Goal: Transaction & Acquisition: Purchase product/service

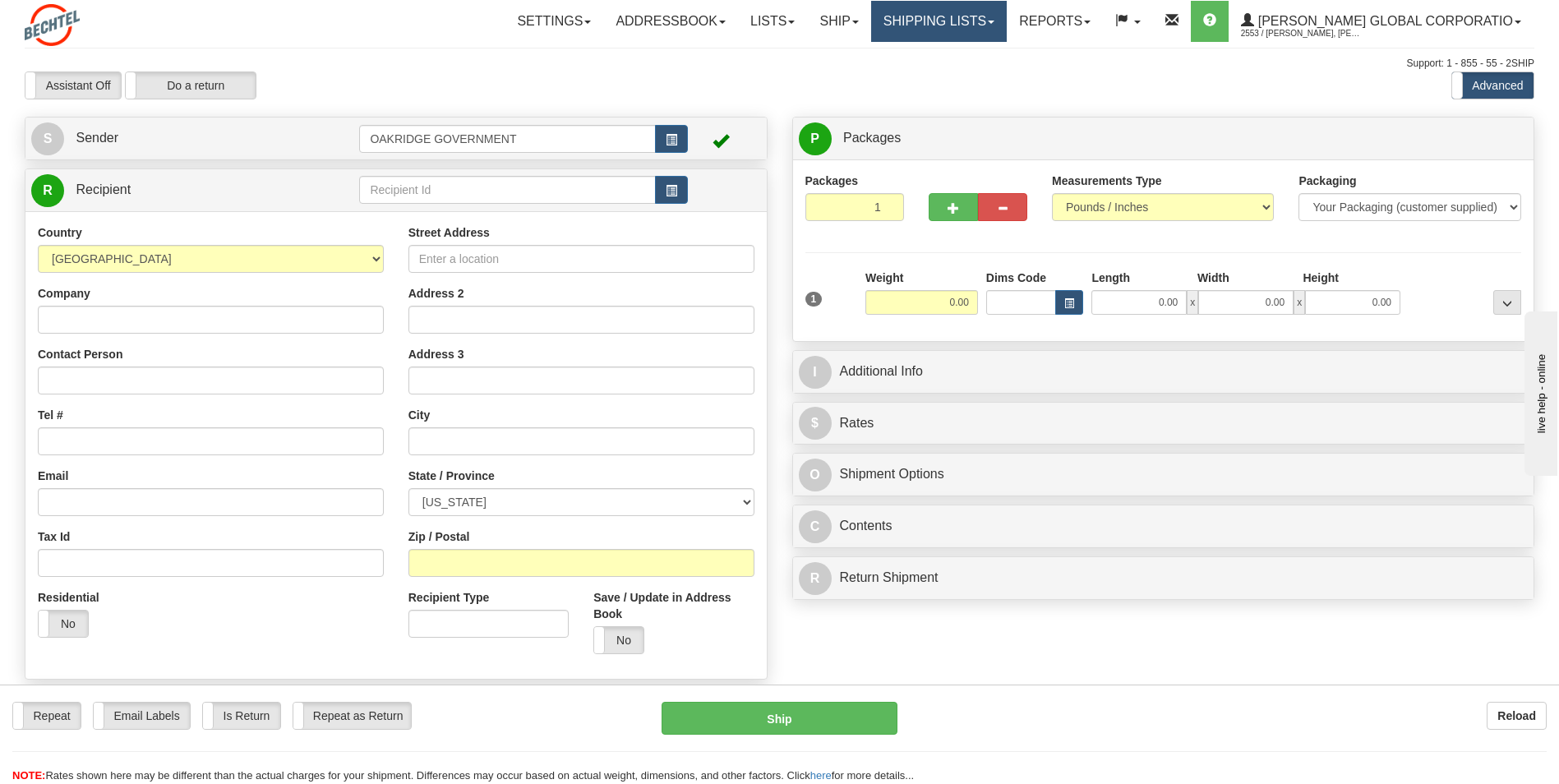
click at [998, 27] on link "Shipping lists" at bounding box center [939, 21] width 136 height 41
click at [773, 66] on div "Support: 1 - 855 - 55 - 2SHIP" at bounding box center [780, 64] width 1510 height 14
click at [461, 246] on input "Street Address" at bounding box center [581, 259] width 346 height 28
type input "16015 Shady Fall Road"
type input "Elmendorf"
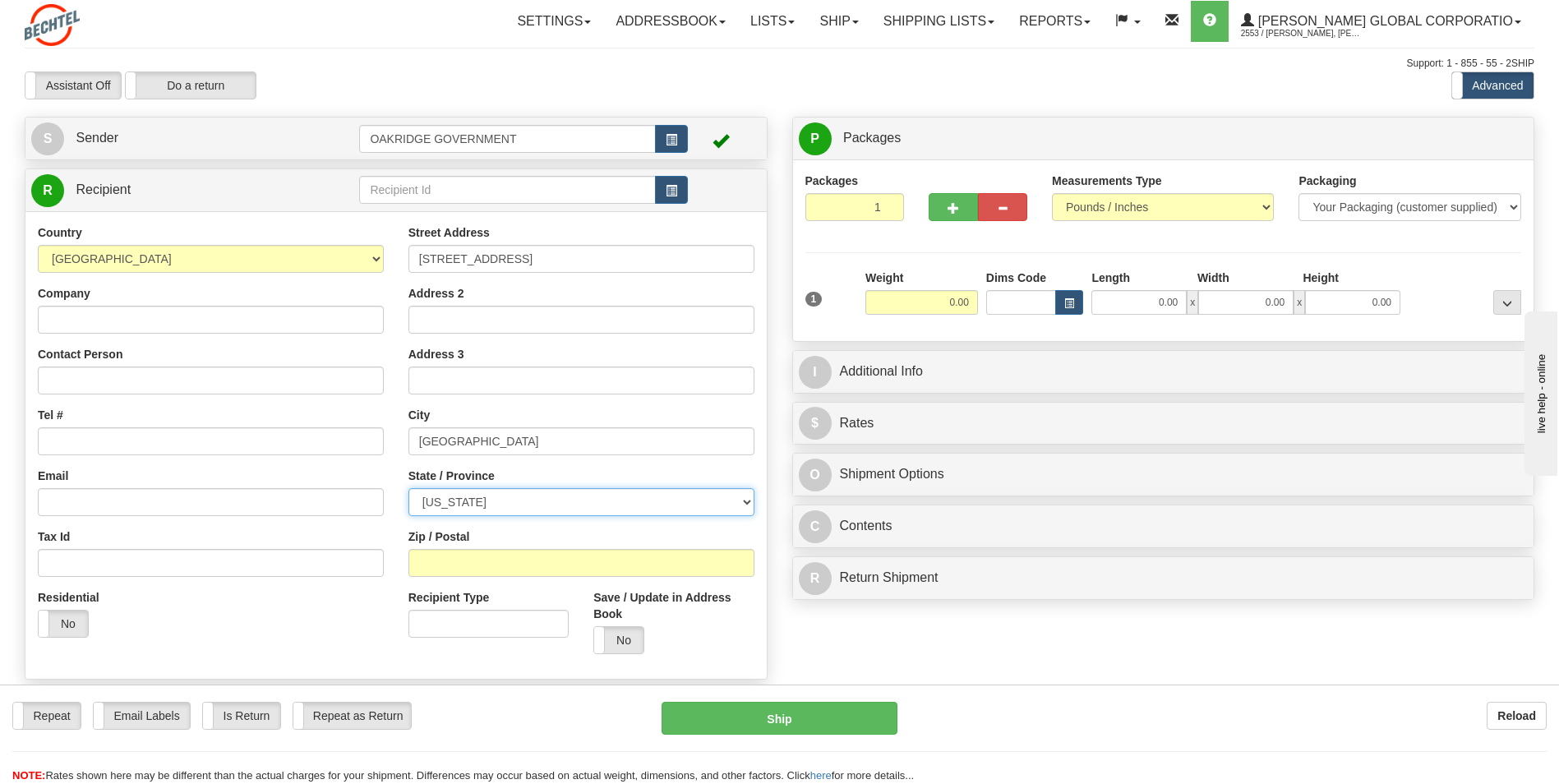
select select "TX"
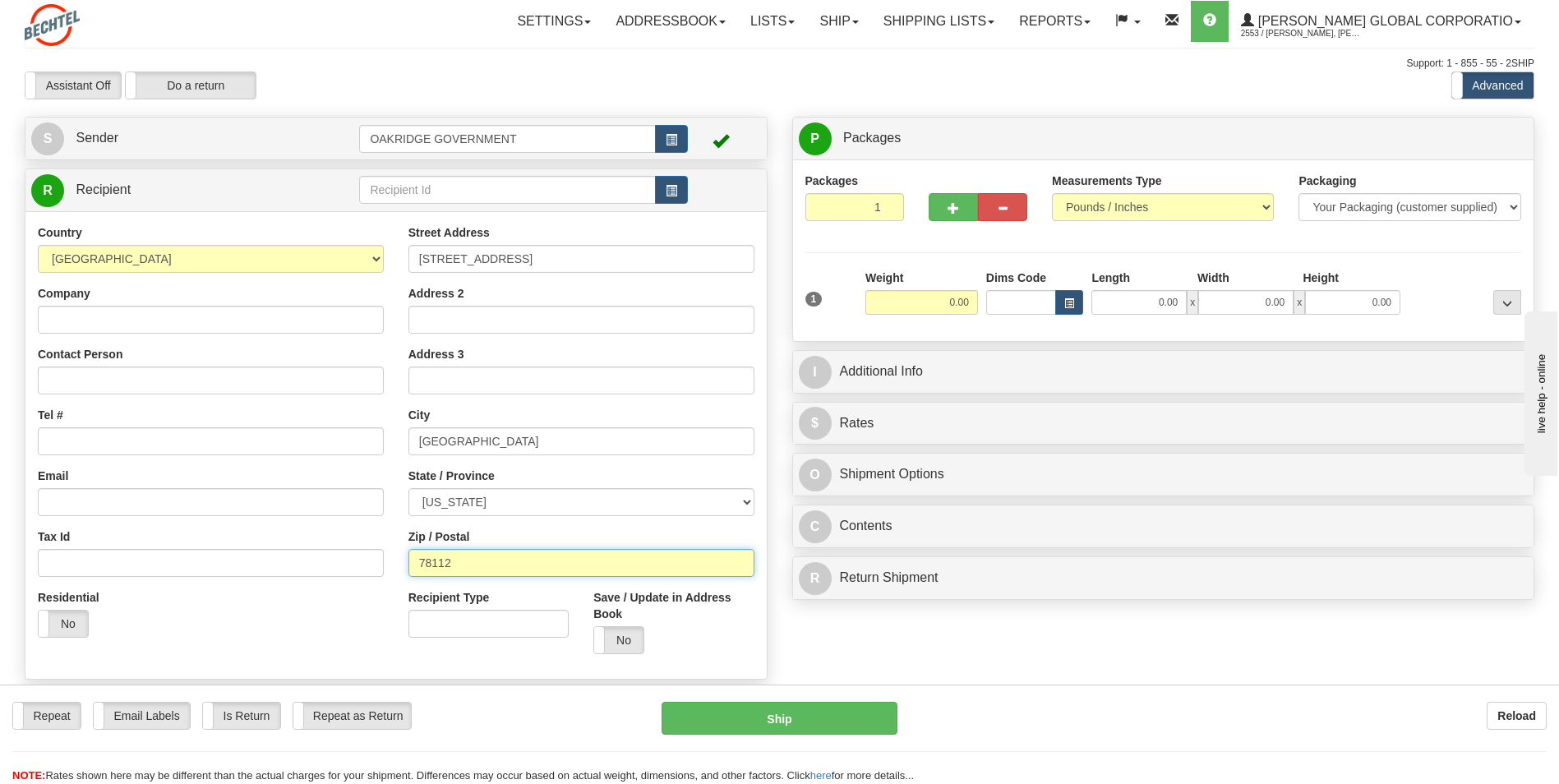
type input "78112"
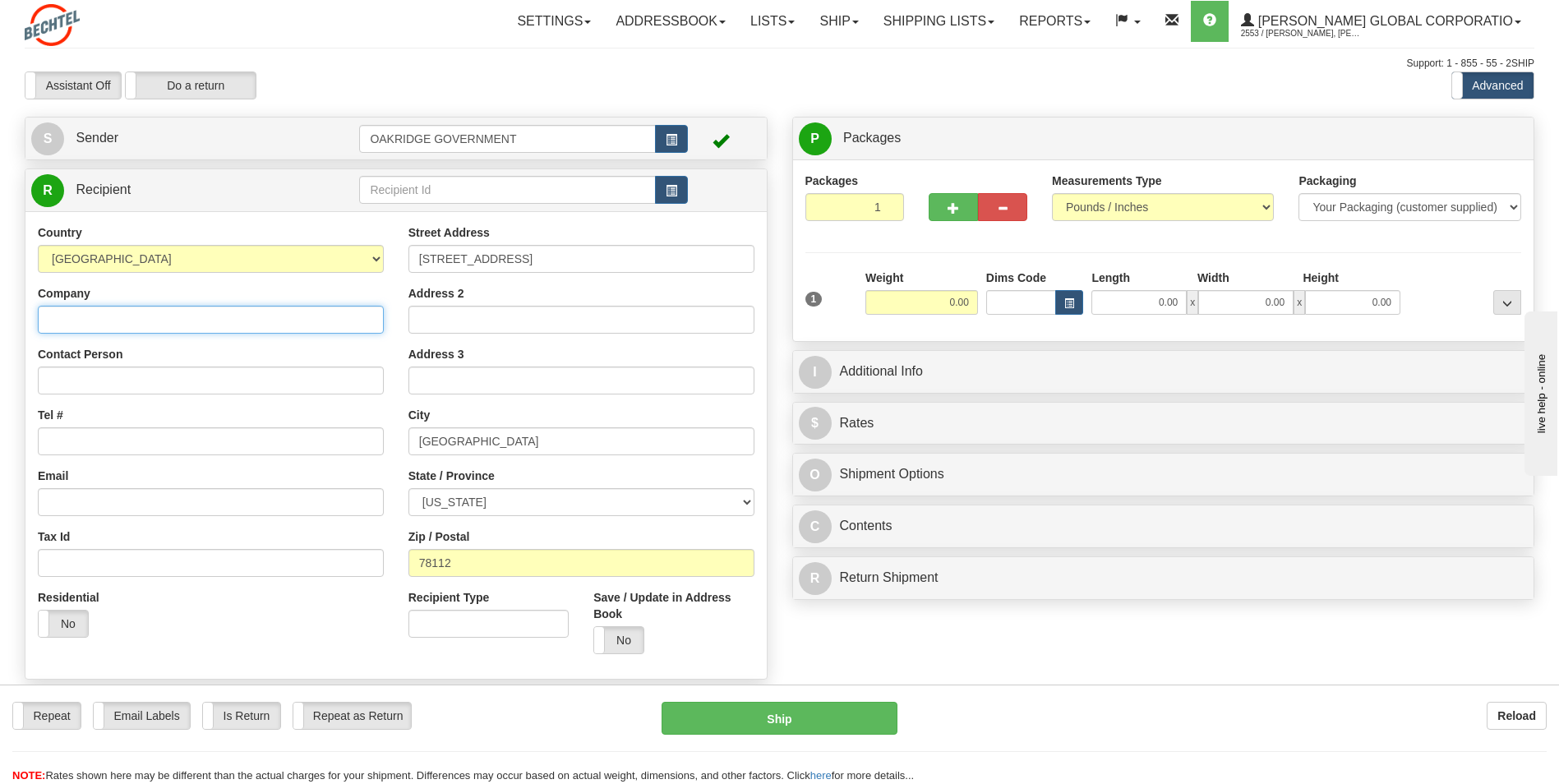
click at [63, 311] on input "Company" at bounding box center [211, 320] width 346 height 28
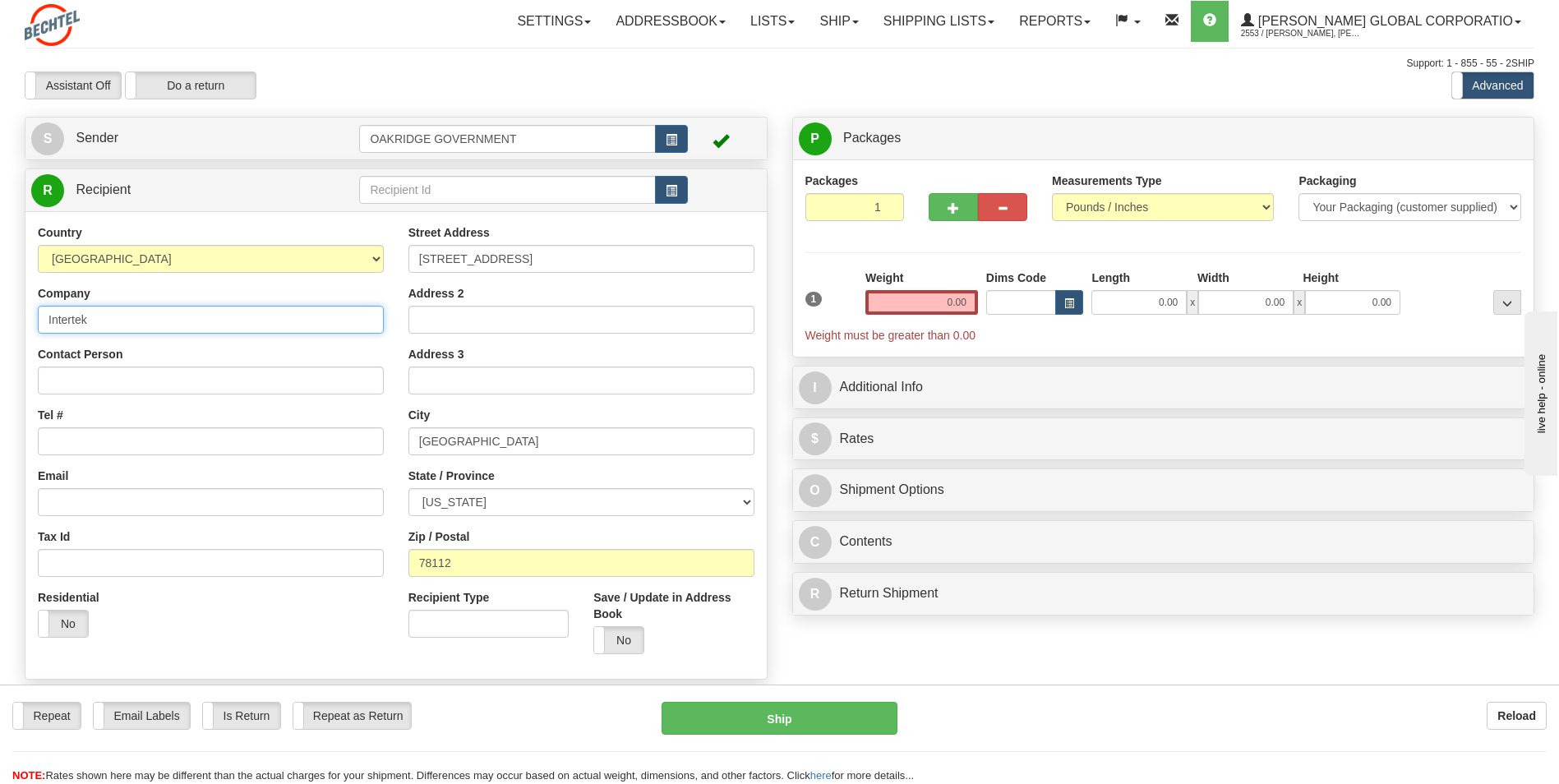
click at [103, 319] on input "Intertek" at bounding box center [211, 320] width 346 height 28
type input "Intertek Inc"
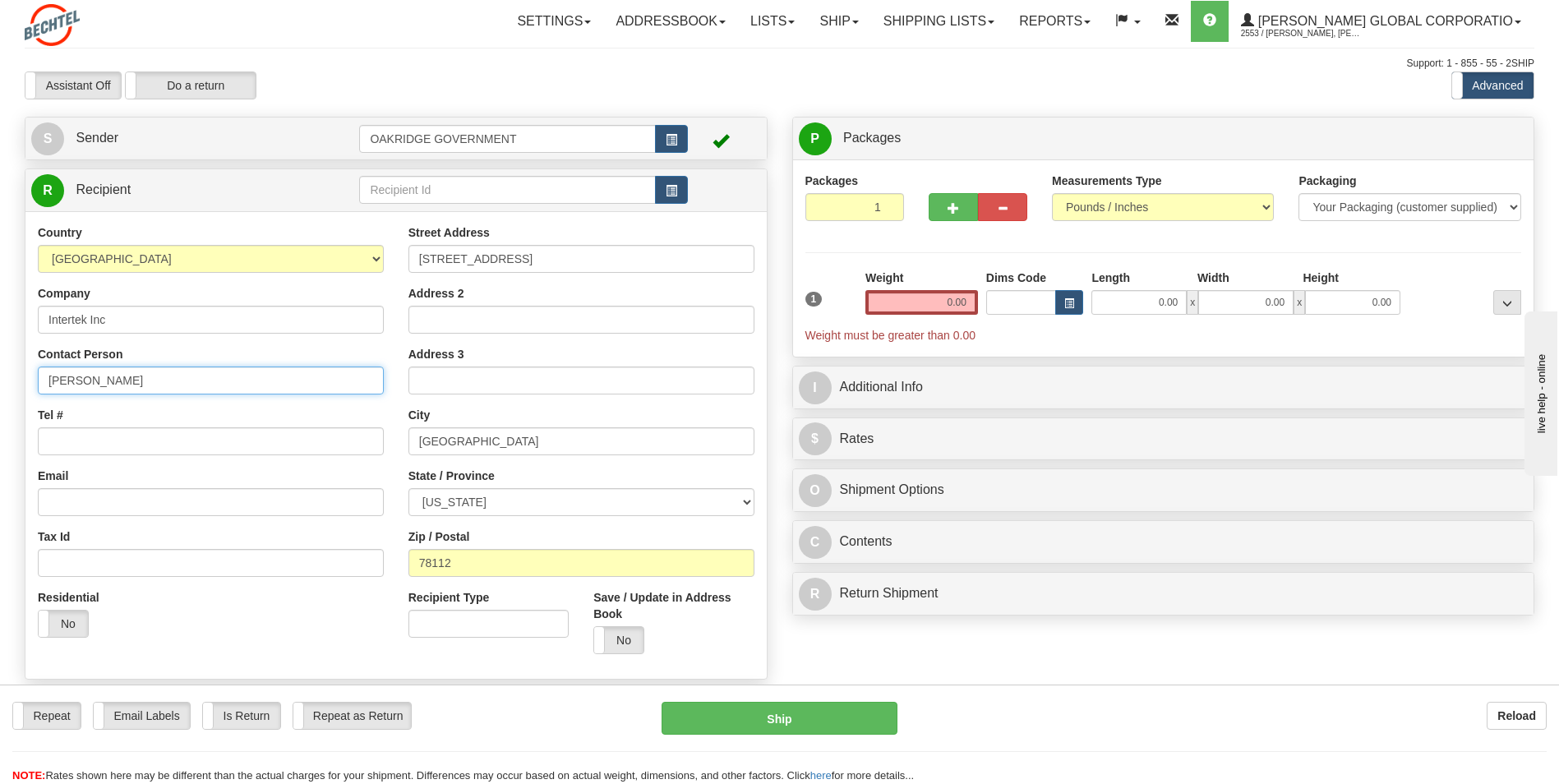
type input "Sal Romo"
type input "2106358100"
click at [886, 293] on input "0.00" at bounding box center [922, 302] width 113 height 25
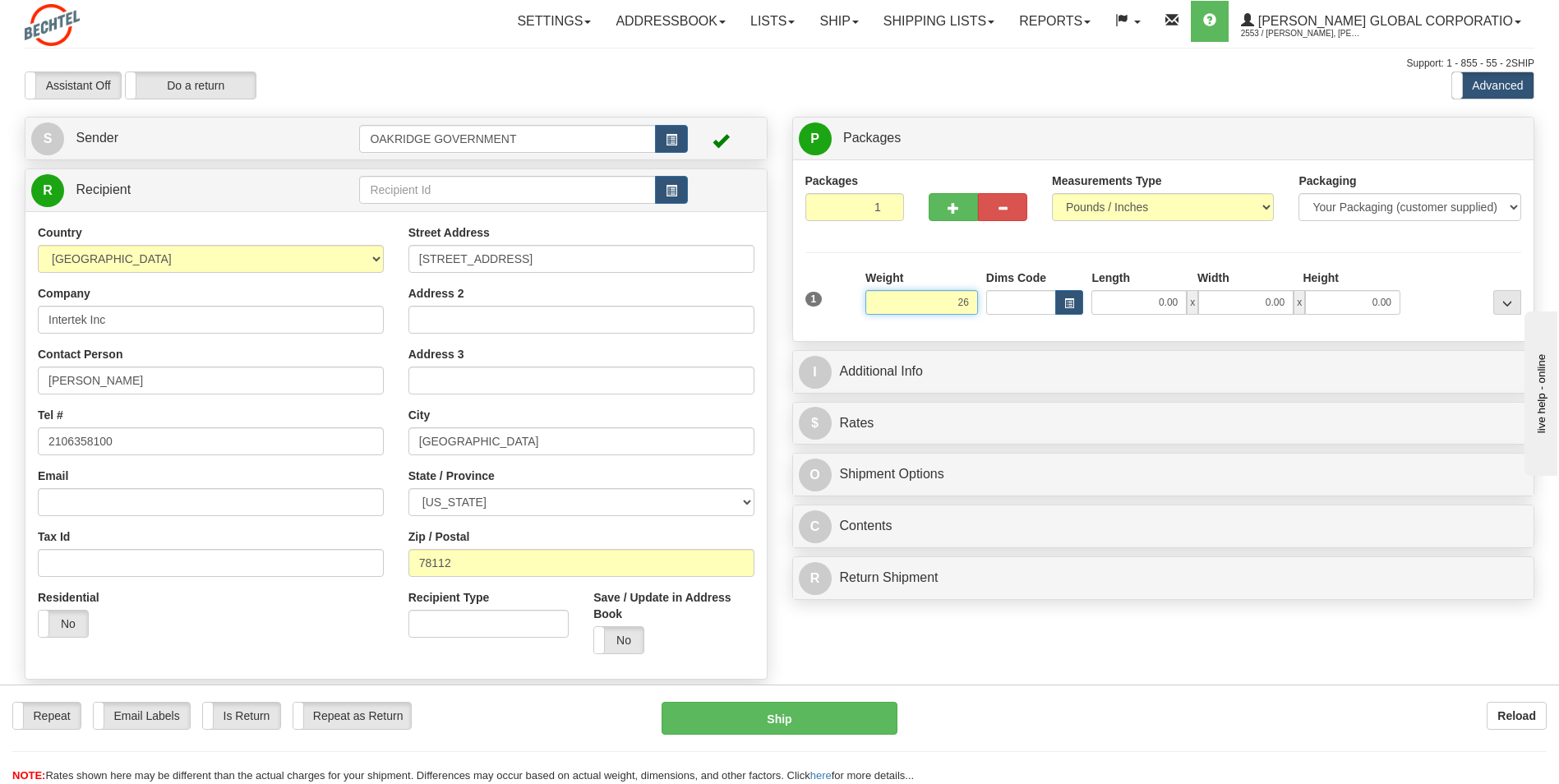
type input "2"
type input "15.00"
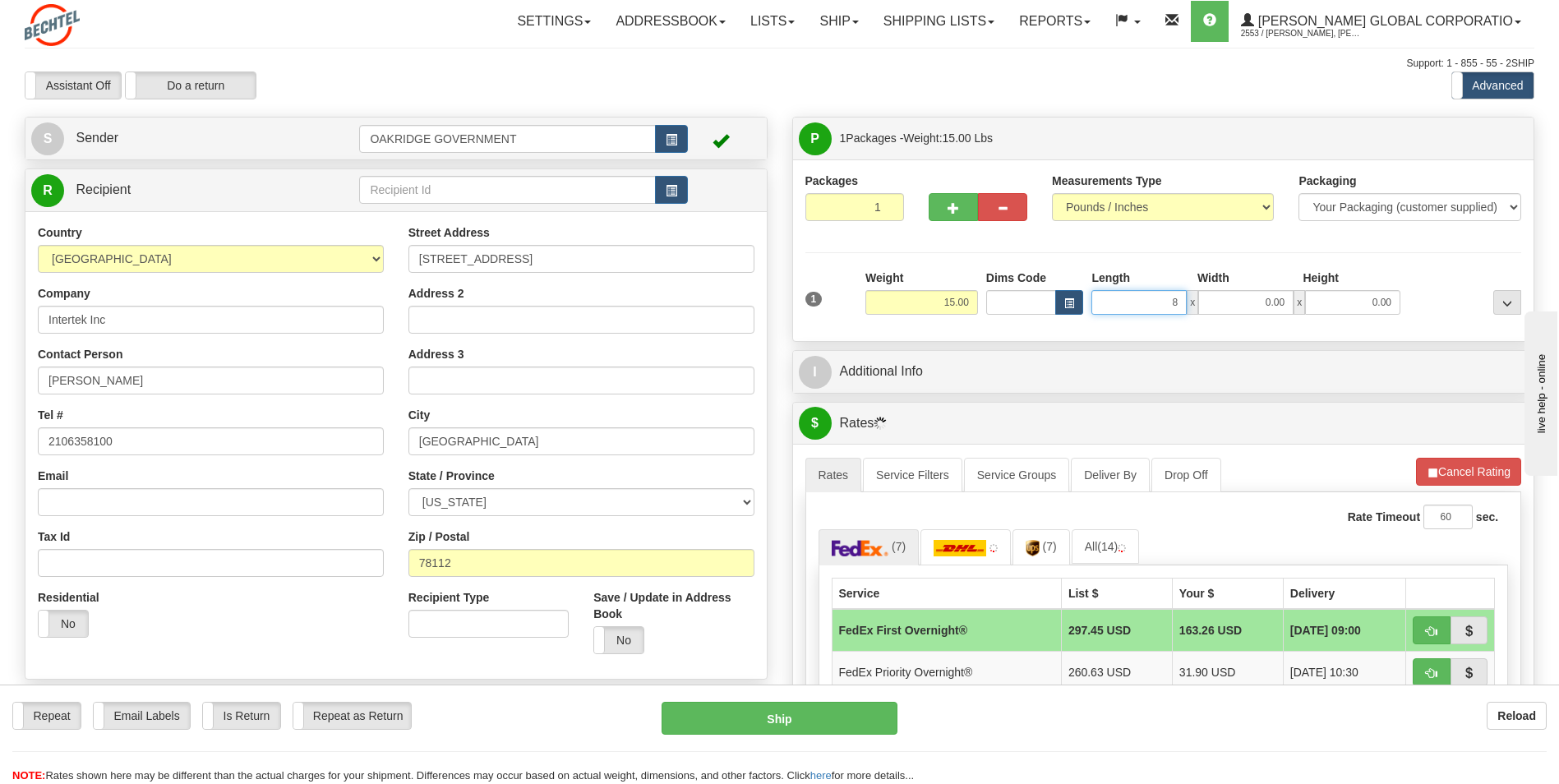
type input "8.00"
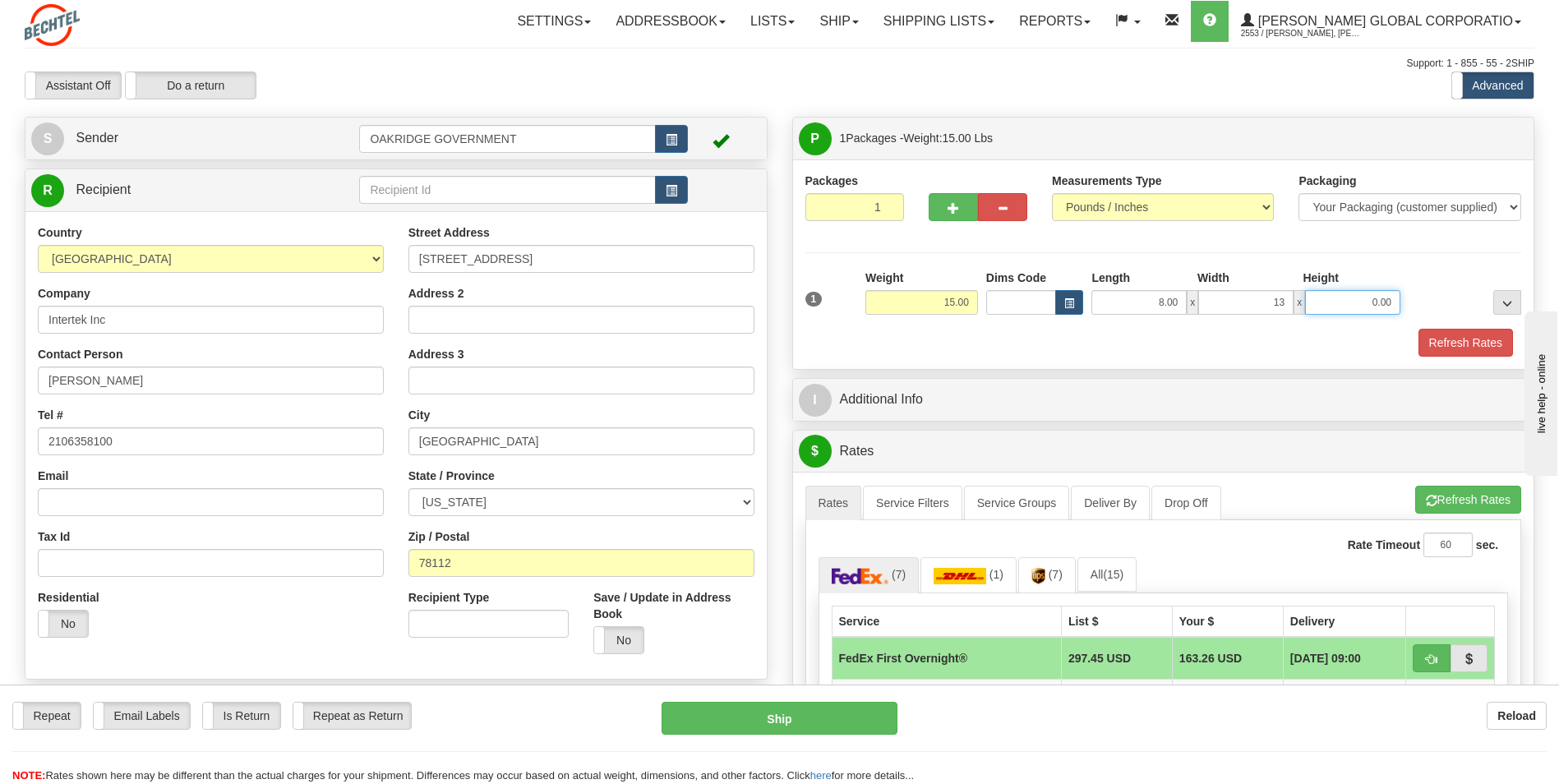
type input "13.00"
click at [959, 353] on div "Refresh Rates" at bounding box center [1164, 343] width 725 height 28
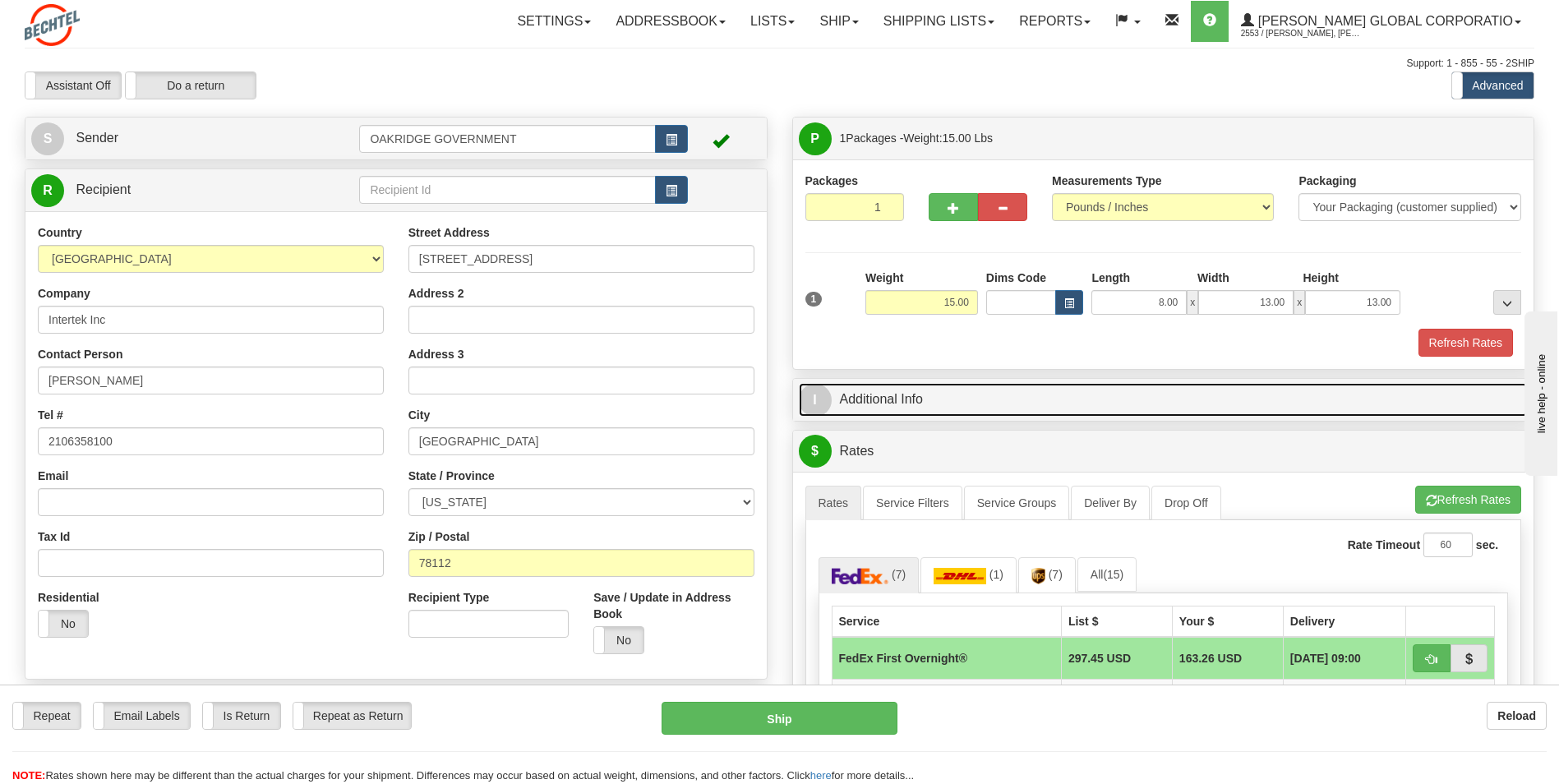
click at [946, 400] on link "I Additional Info" at bounding box center [1164, 400] width 730 height 34
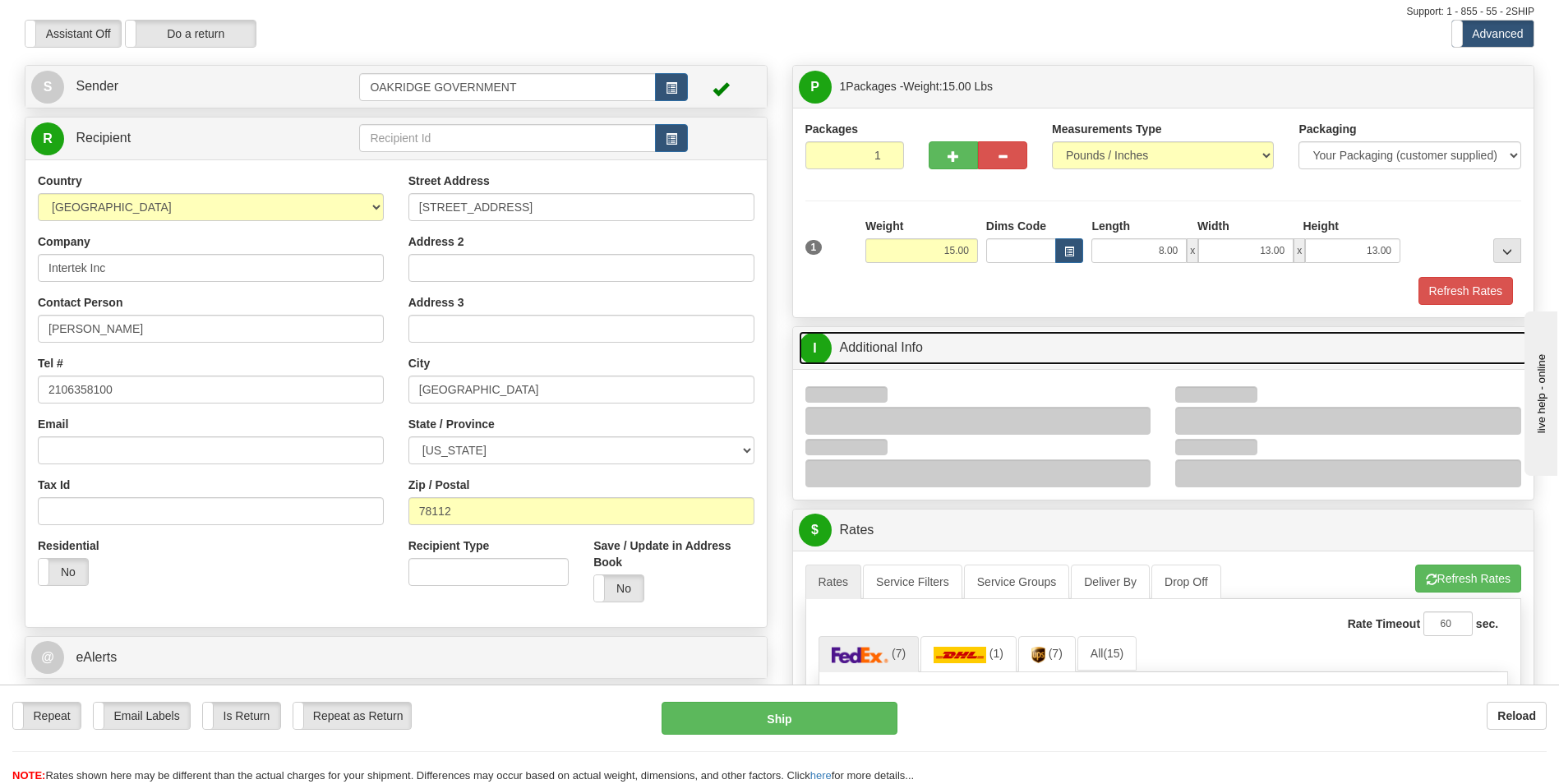
scroll to position [82, 0]
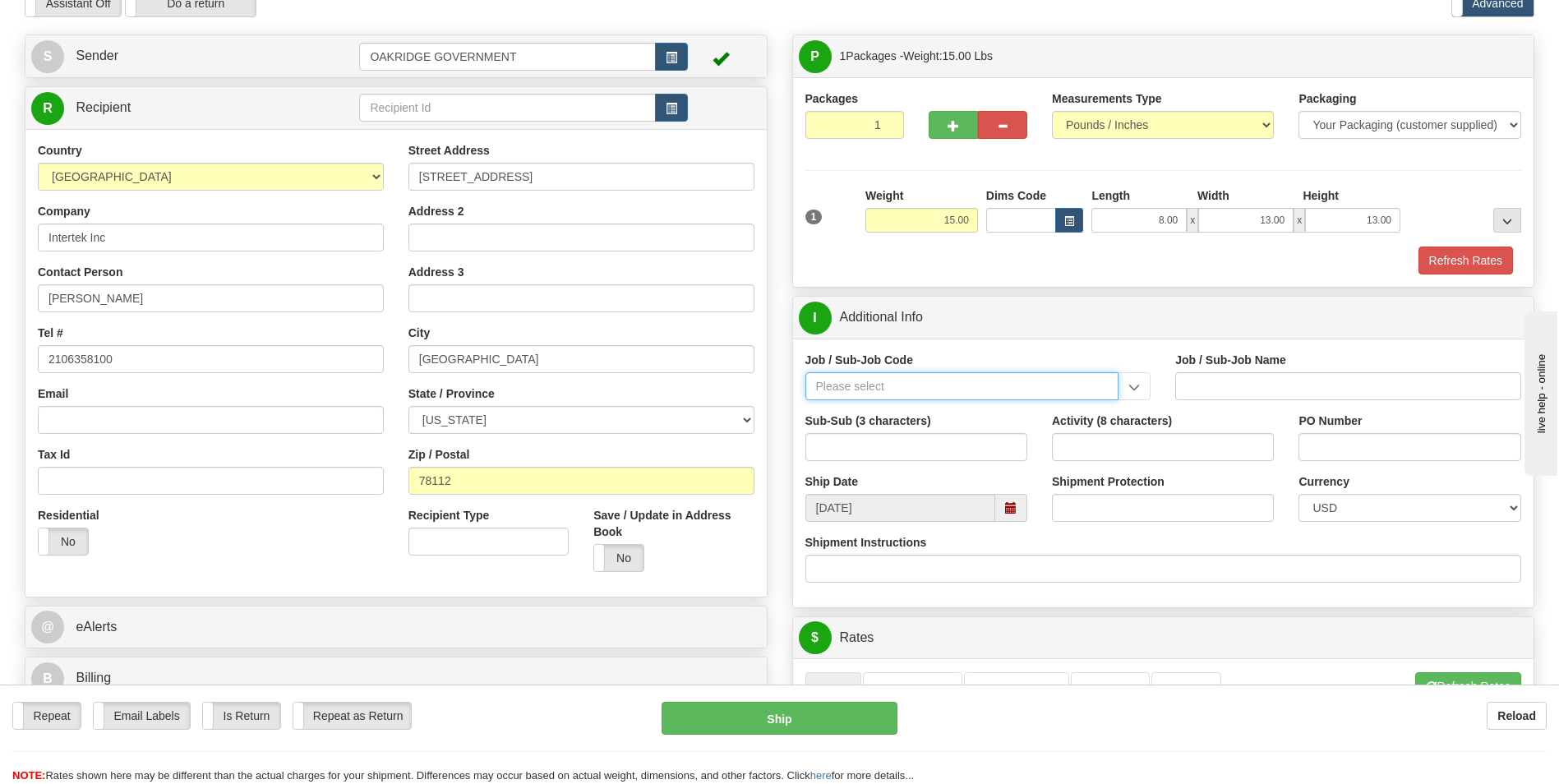
click at [854, 376] on input "Job / Sub-Job Code" at bounding box center [963, 386] width 314 height 28
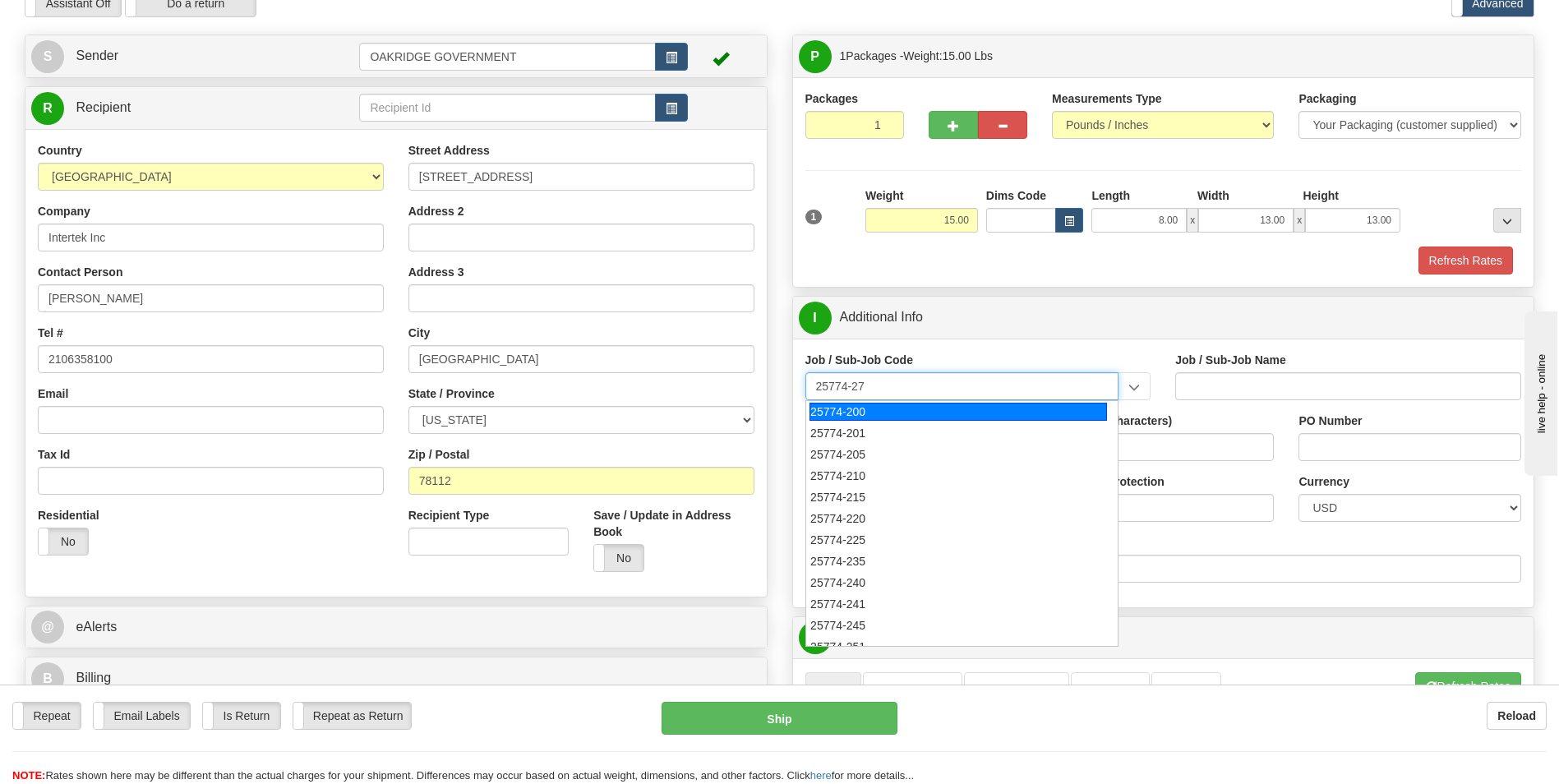
type input "25774-273"
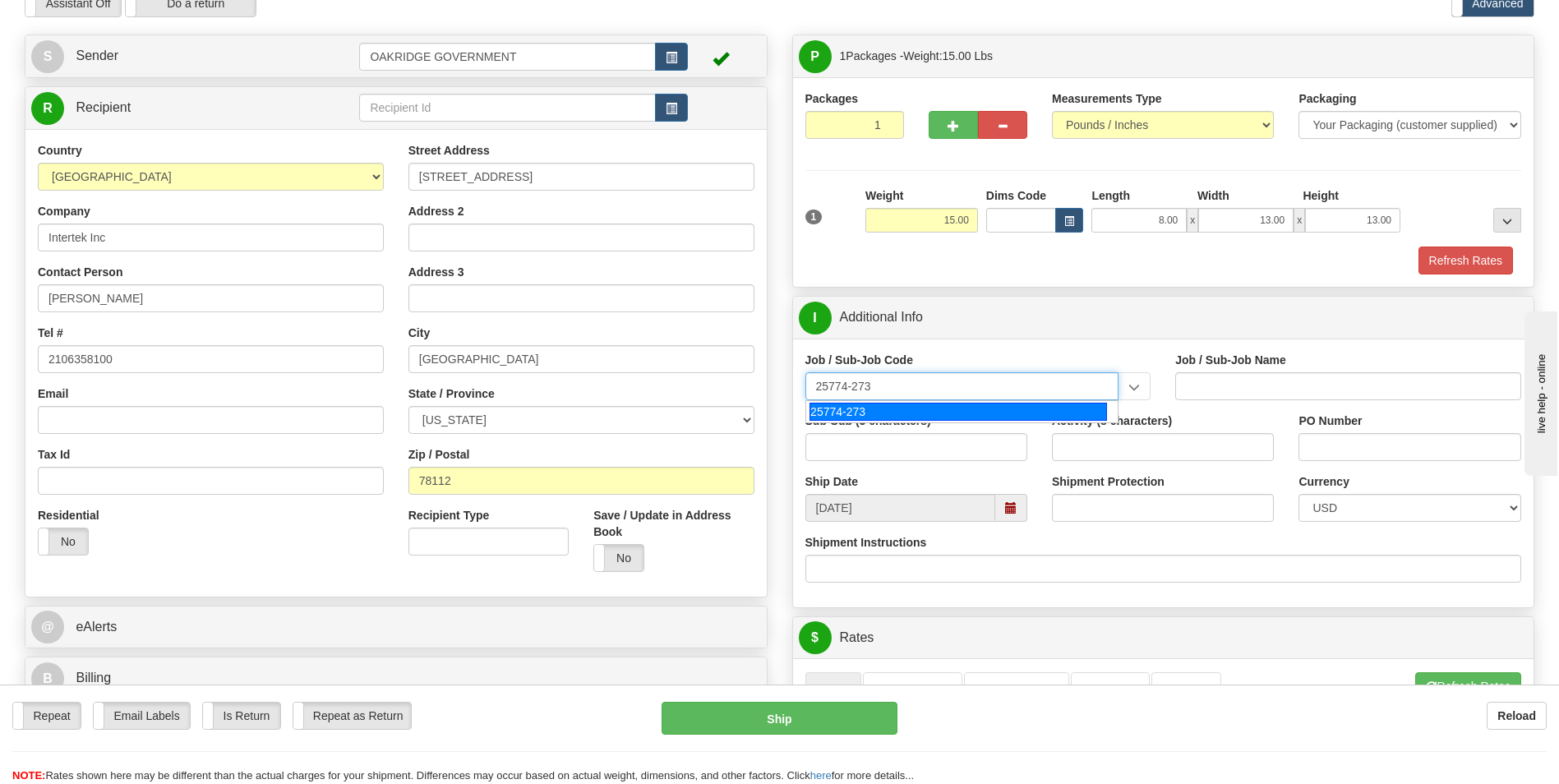
click at [855, 411] on div "25774-273" at bounding box center [958, 411] width 298 height 18
type input "UPF - BNI ODCS NON-TAXABLE PER TN TAX CODE"
type input "25774-273"
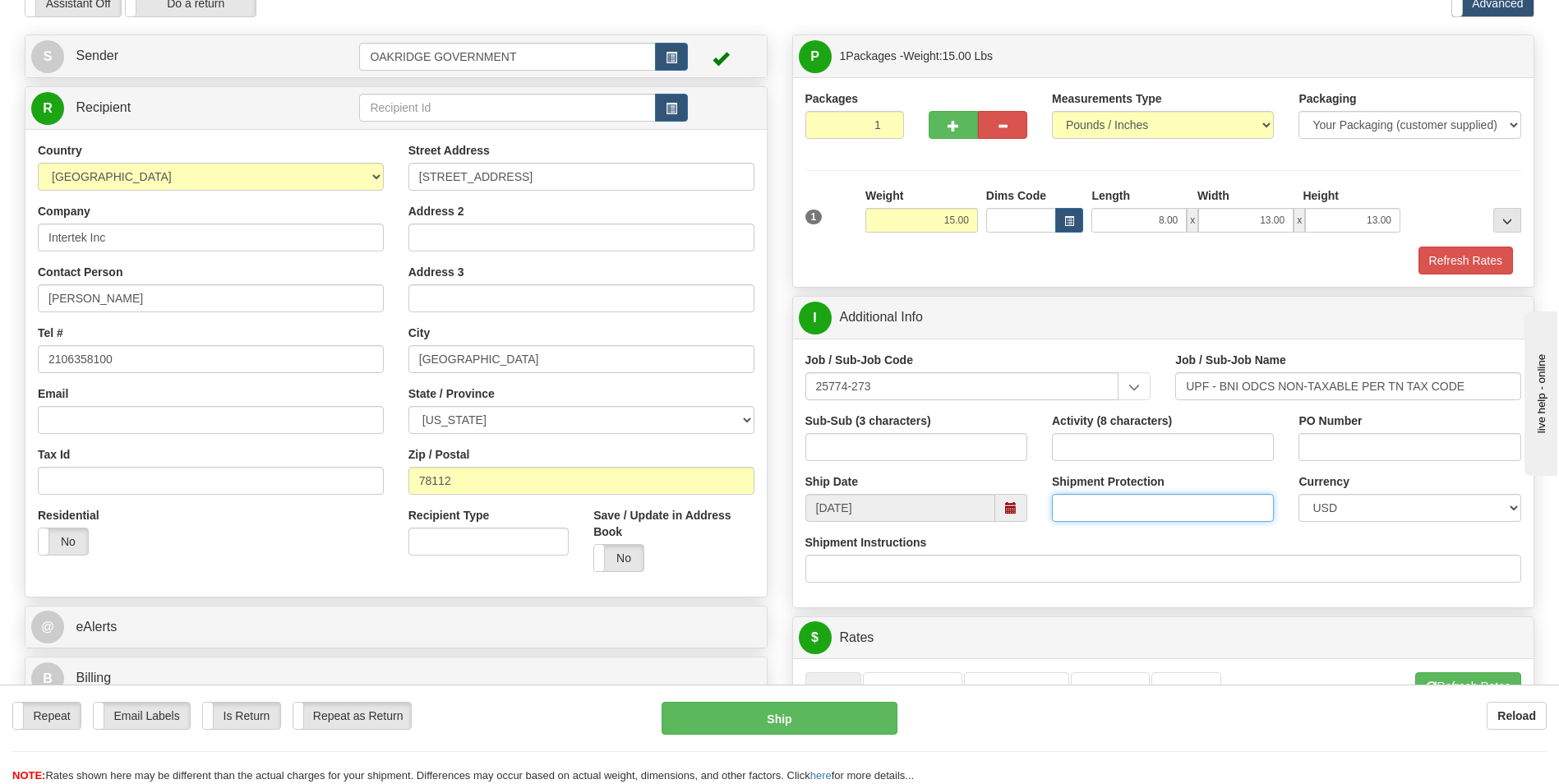
click at [1151, 512] on input "Shipment Protection" at bounding box center [1163, 508] width 222 height 28
type input "100"
click at [1217, 680] on link "Drop Off" at bounding box center [1186, 689] width 70 height 35
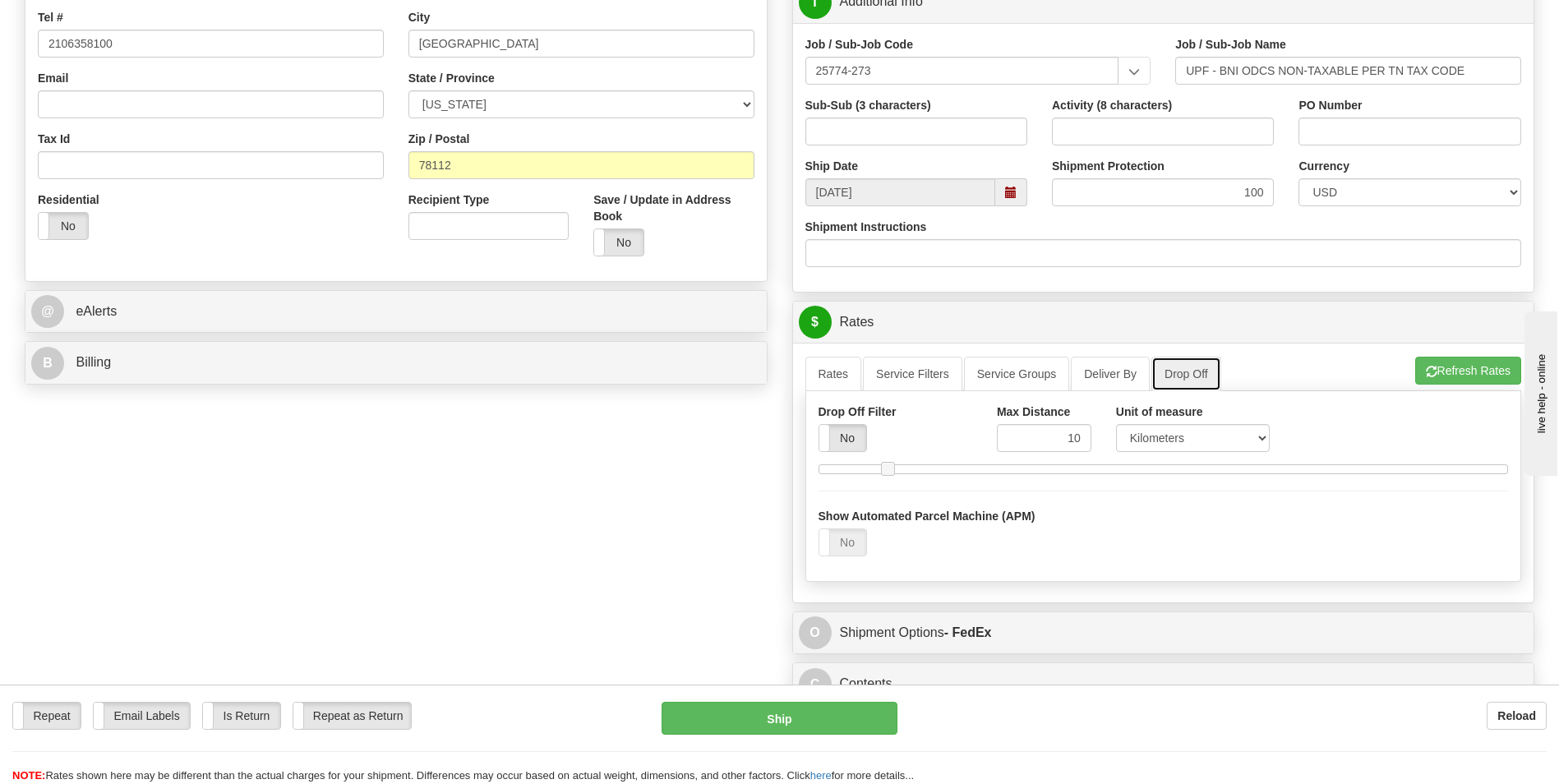
scroll to position [411, 0]
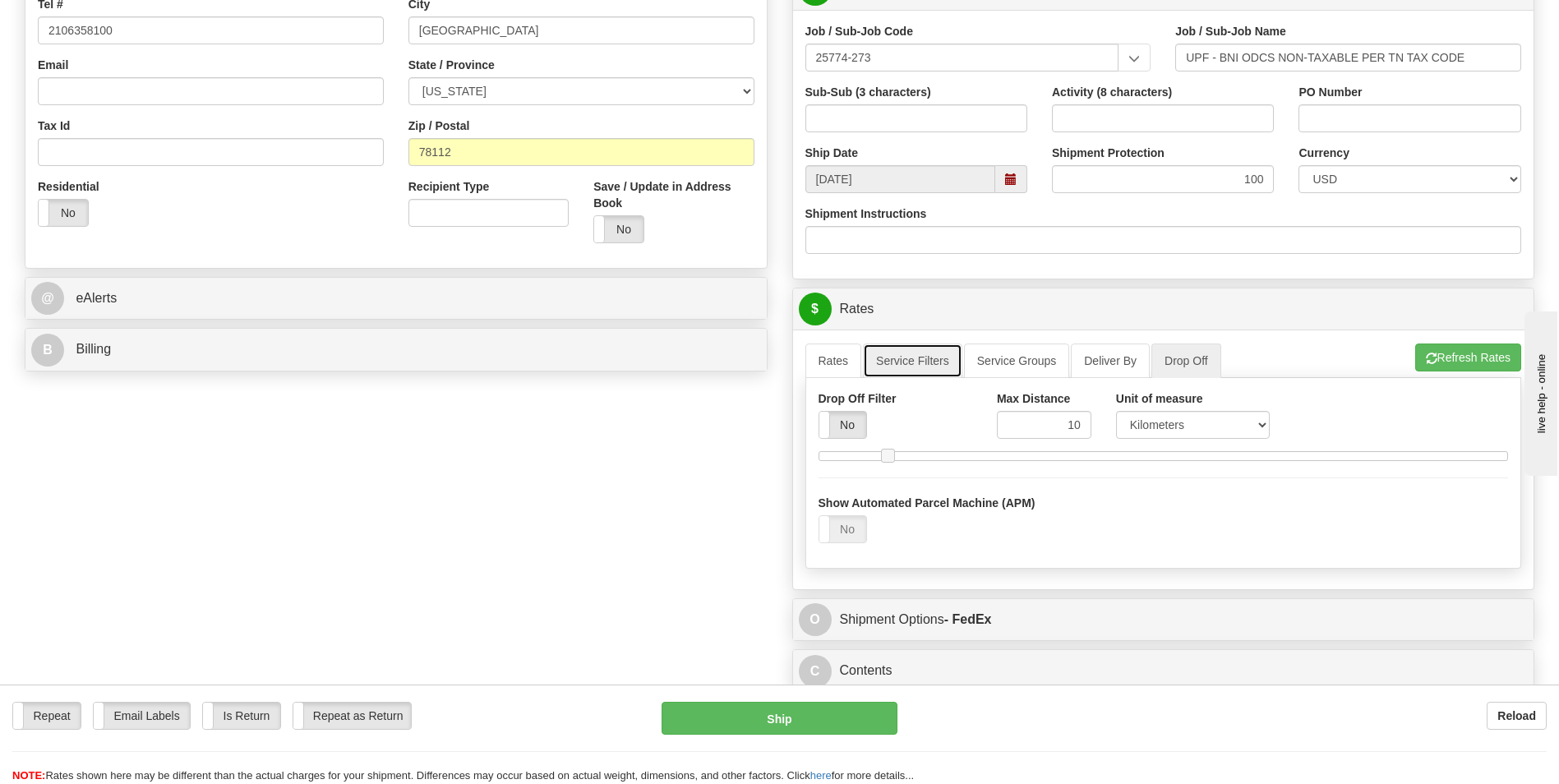
click at [873, 359] on link "Service Filters" at bounding box center [913, 361] width 99 height 35
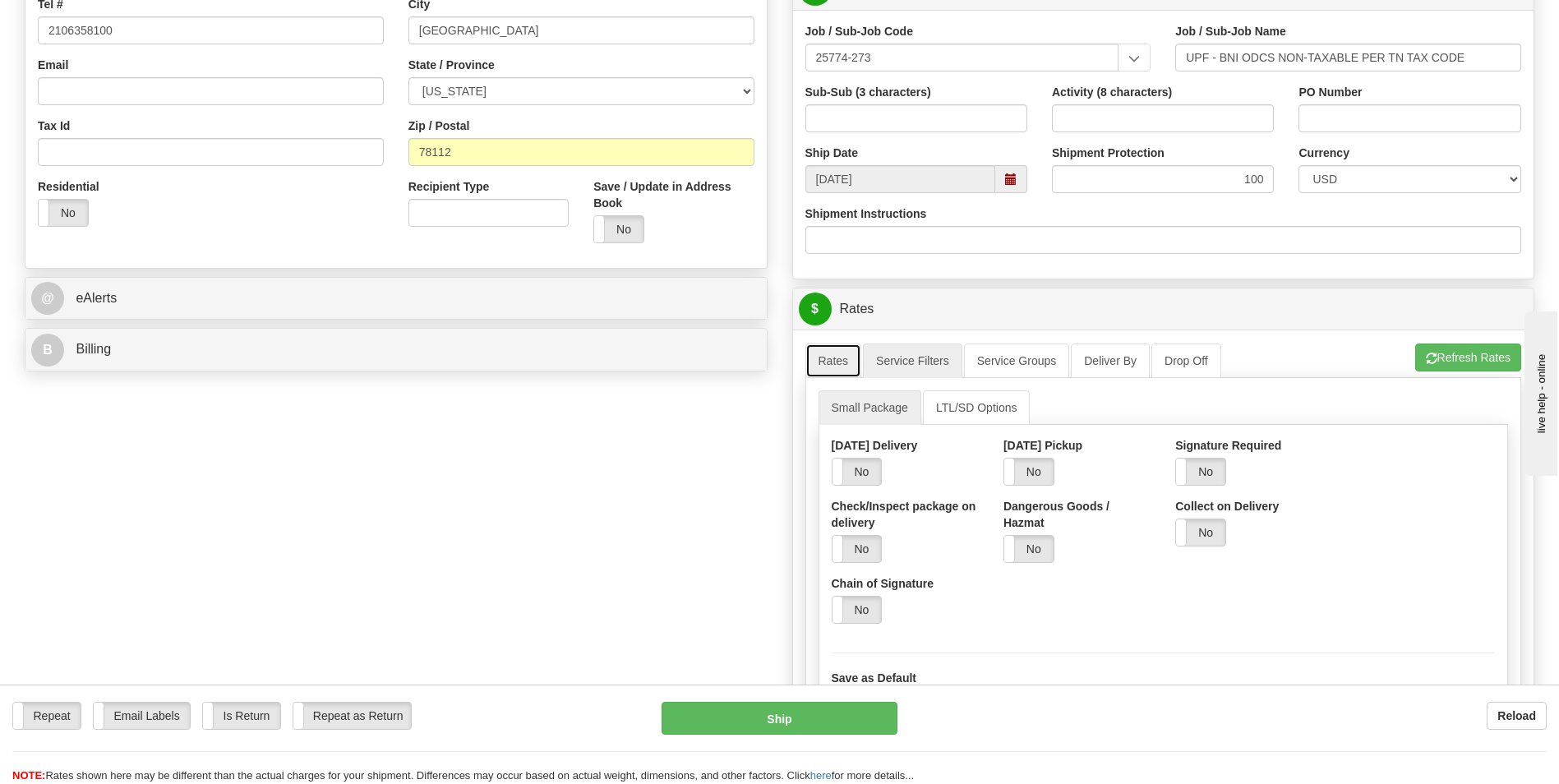
click at [844, 361] on link "Rates" at bounding box center [834, 361] width 57 height 35
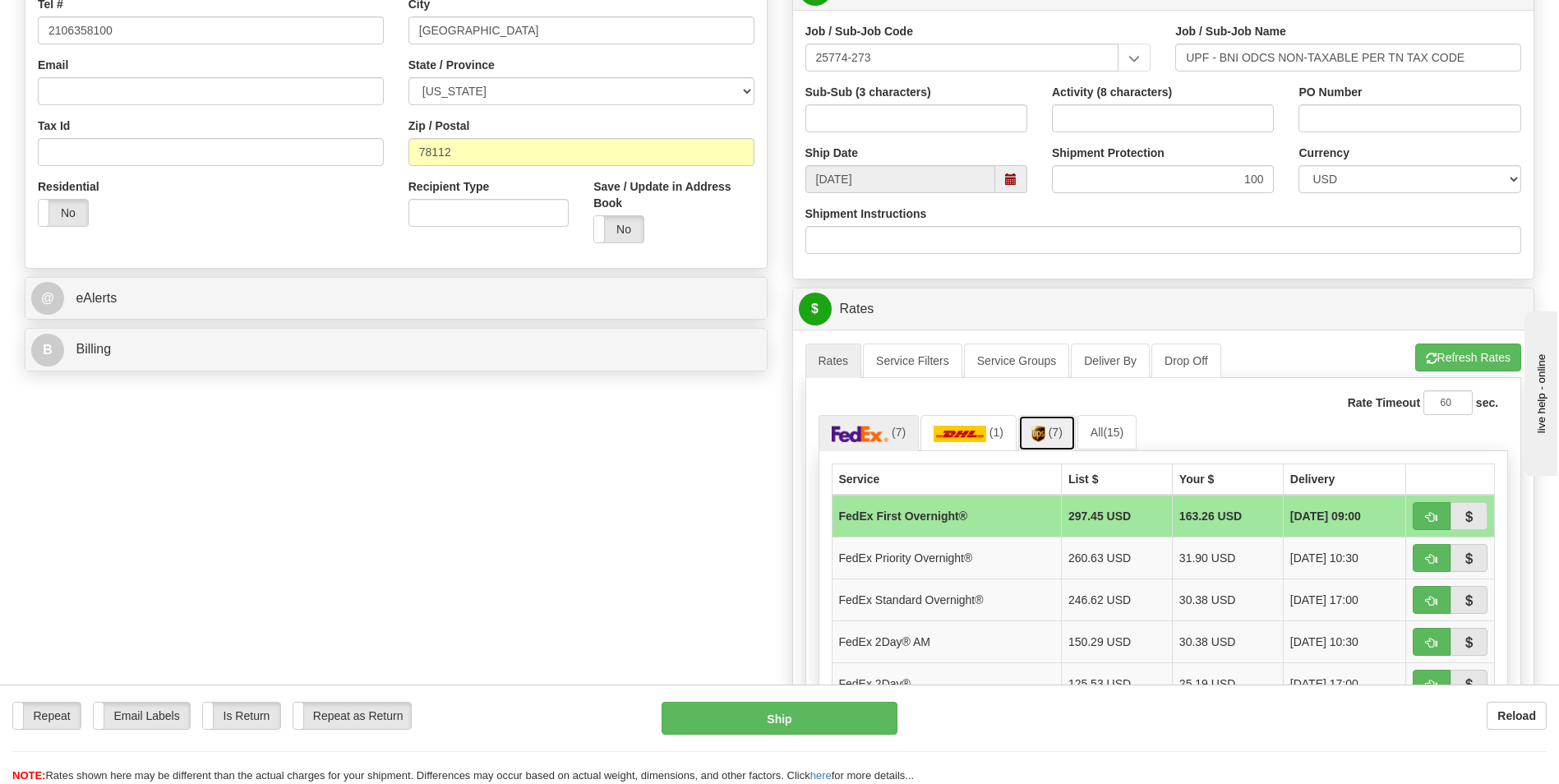
click at [1040, 436] on img at bounding box center [1039, 433] width 14 height 17
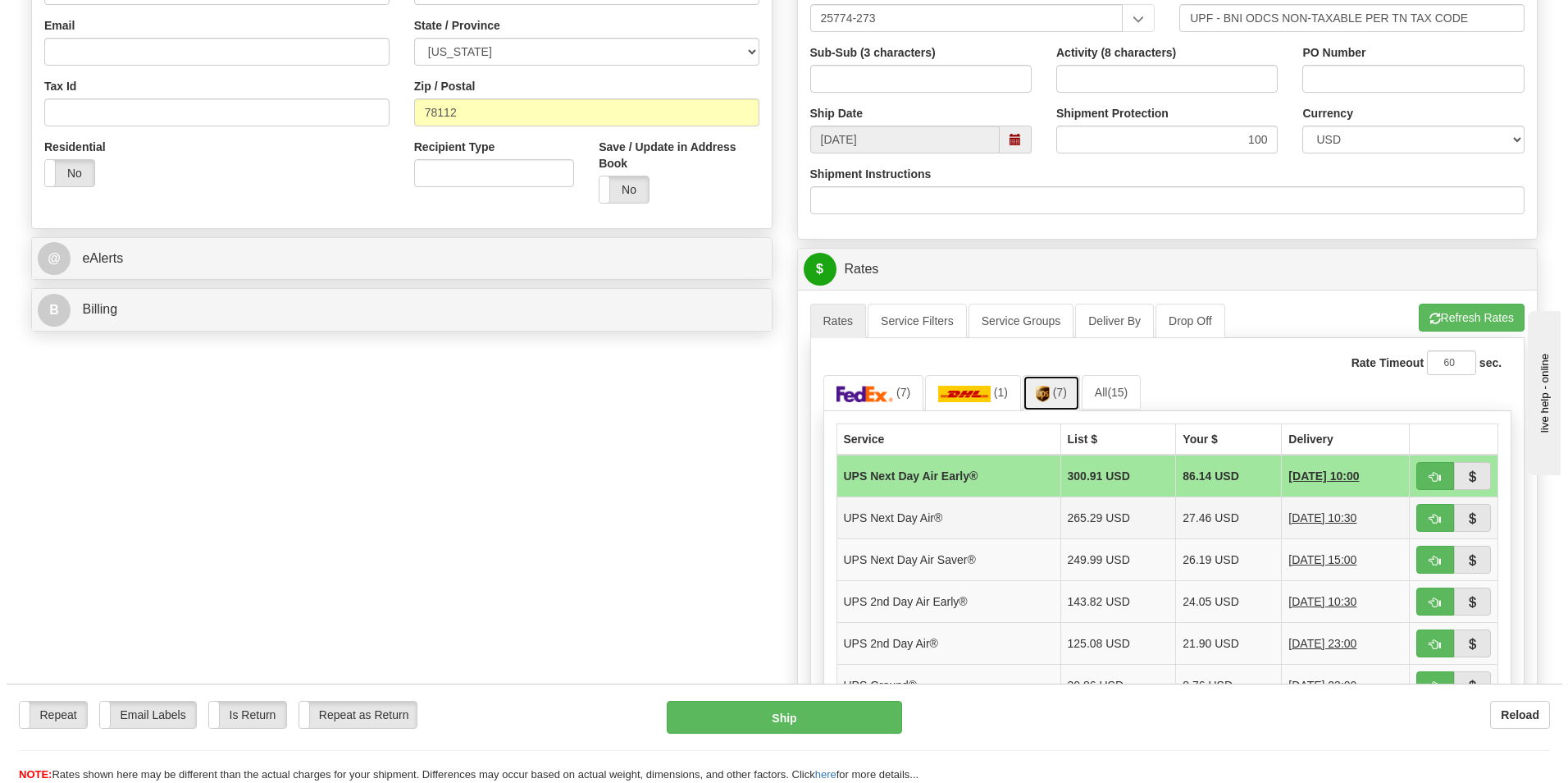
scroll to position [492, 0]
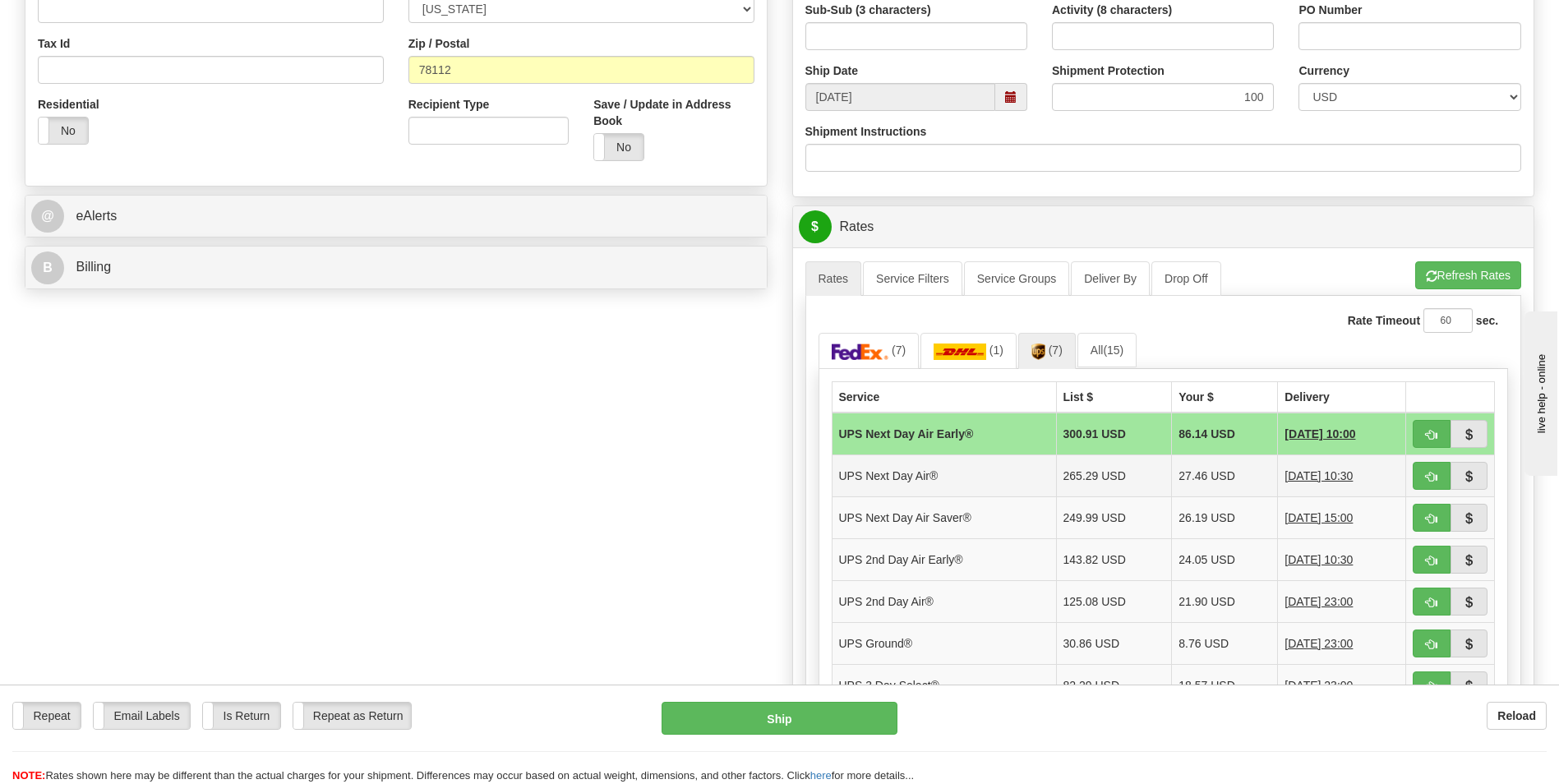
click at [1005, 475] on td "UPS Next Day Air®" at bounding box center [944, 475] width 224 height 42
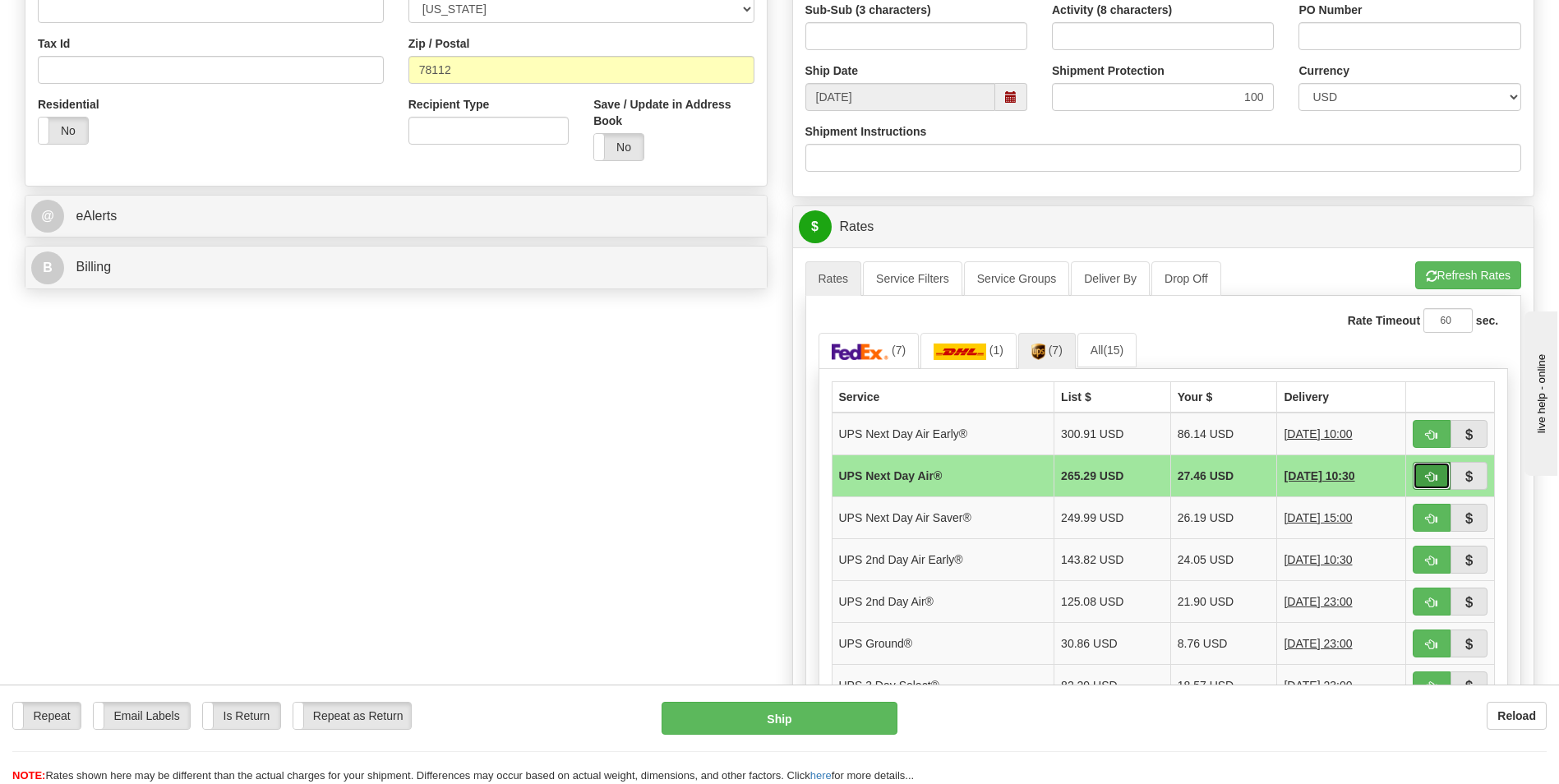
click at [1436, 471] on span "button" at bounding box center [1431, 477] width 12 height 11
type input "01"
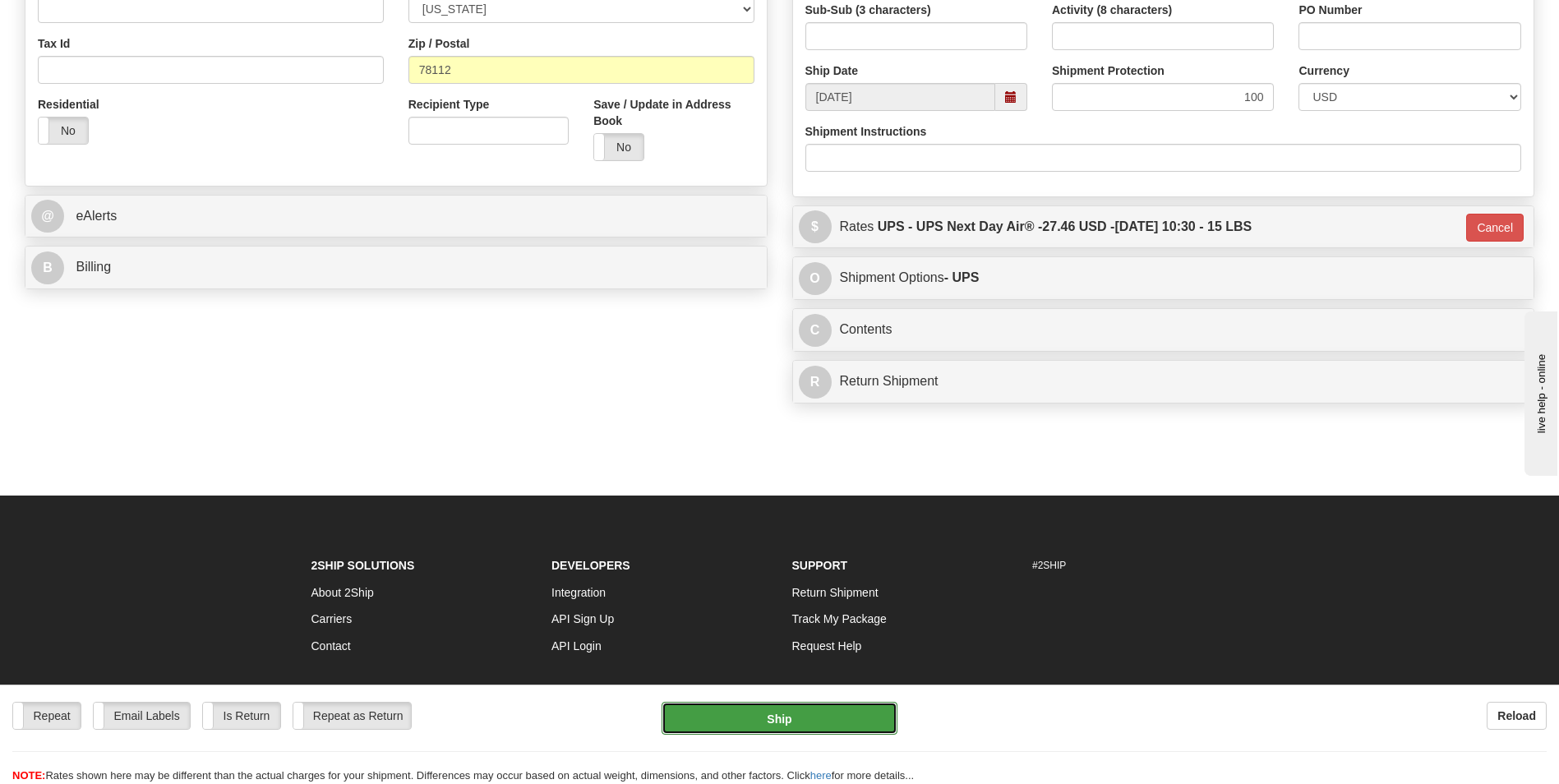
click at [752, 724] on button "Ship" at bounding box center [779, 718] width 235 height 33
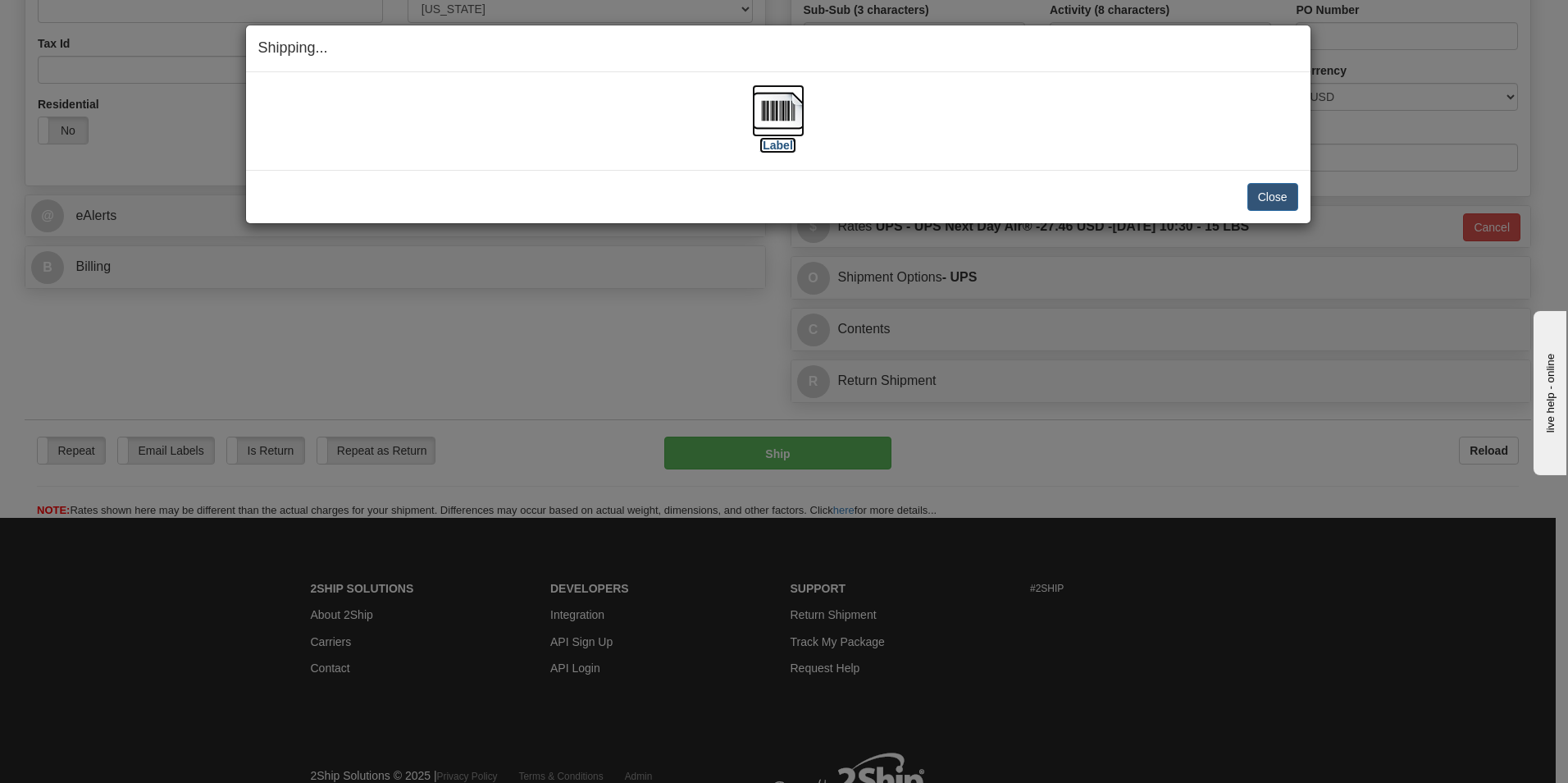
click at [765, 139] on label "[Label]" at bounding box center [778, 145] width 38 height 17
click at [872, 43] on h4 "Shipping... Your SHIPMENT will EXPIRE in" at bounding box center [778, 49] width 1040 height 21
click at [1282, 188] on button "Close" at bounding box center [1273, 197] width 50 height 28
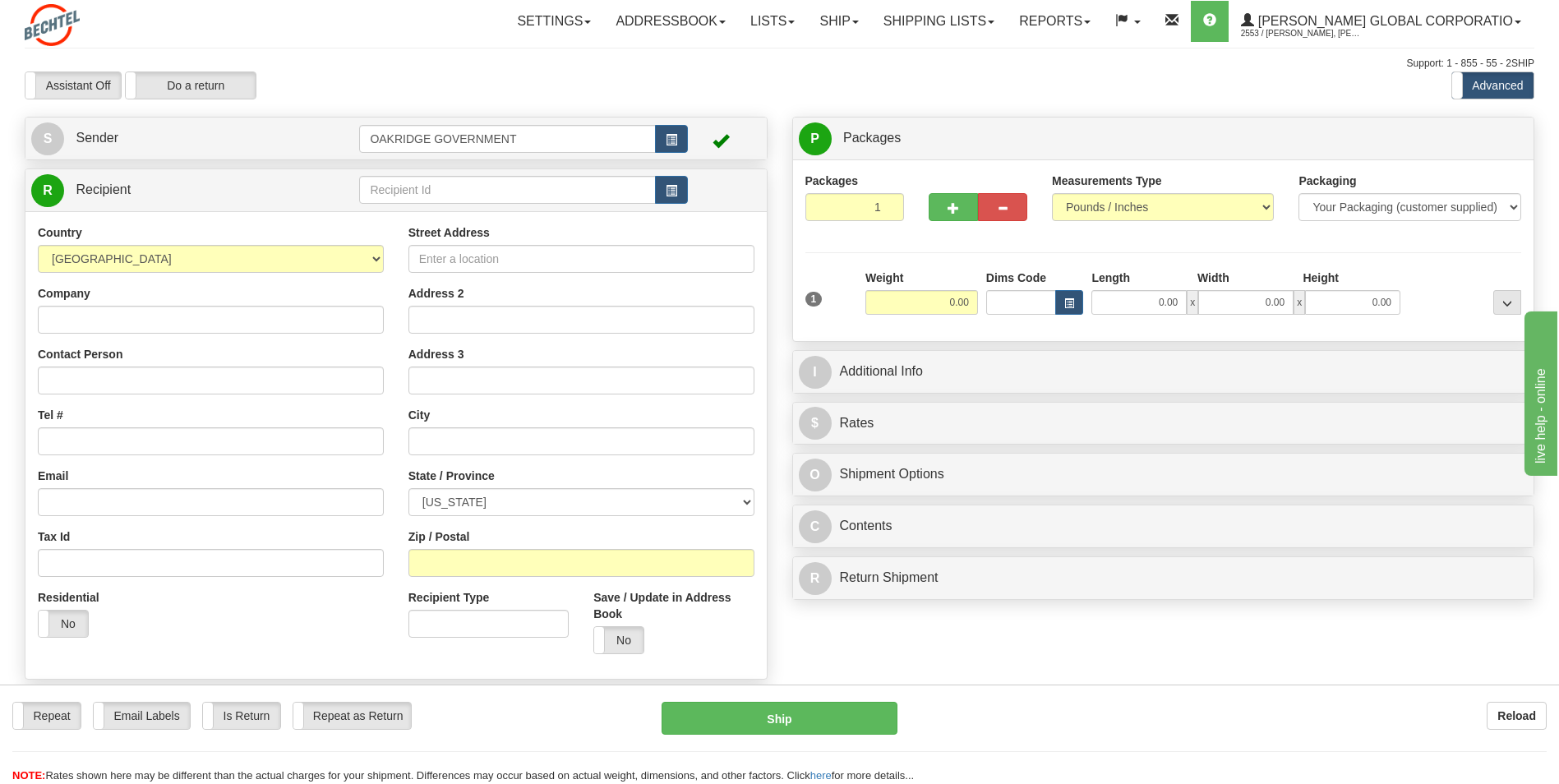
click at [573, 708] on div "Repeat Repeat Email Labels Email Labels Edit Is Return Is Return Repeat as Retu…" at bounding box center [324, 716] width 625 height 28
click at [885, 618] on div "Create a label for the return Create Pickup Without Label S" at bounding box center [779, 454] width 1534 height 673
click at [999, 632] on div "Create a label for the return Create Pickup Without Label S" at bounding box center [779, 454] width 1534 height 673
click at [858, 250] on div "Packages 1 1 Measurements Type" at bounding box center [1164, 251] width 717 height 156
drag, startPoint x: 1056, startPoint y: 630, endPoint x: 1050, endPoint y: 598, distance: 32.6
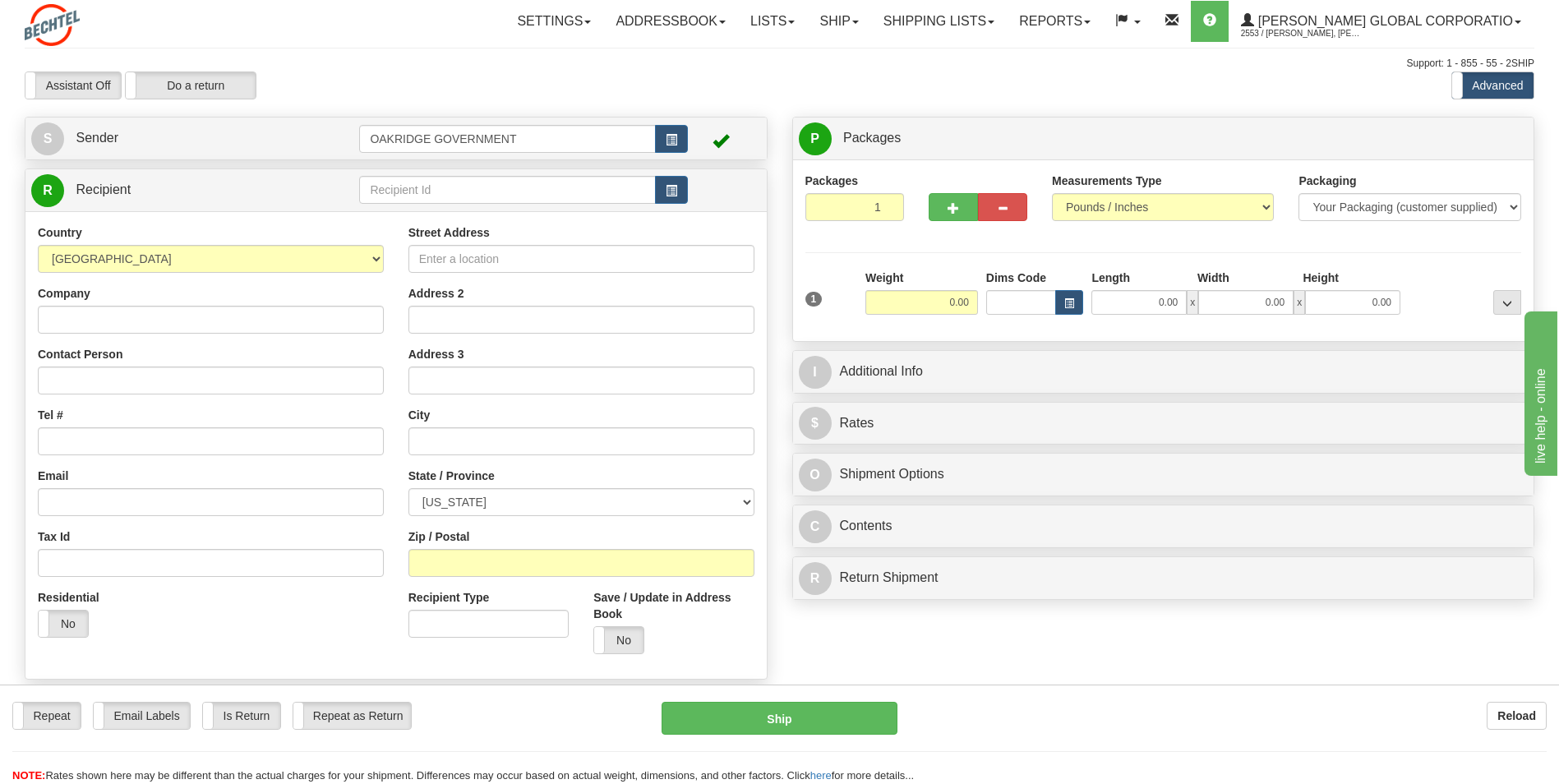
click at [1055, 629] on div "Create a label for the return Create Pickup Without Label S" at bounding box center [779, 454] width 1534 height 673
click at [331, 633] on div "Residential Yes No" at bounding box center [211, 619] width 370 height 61
click at [279, 617] on div "Residential Yes No" at bounding box center [211, 619] width 370 height 61
